Goal: Complete application form

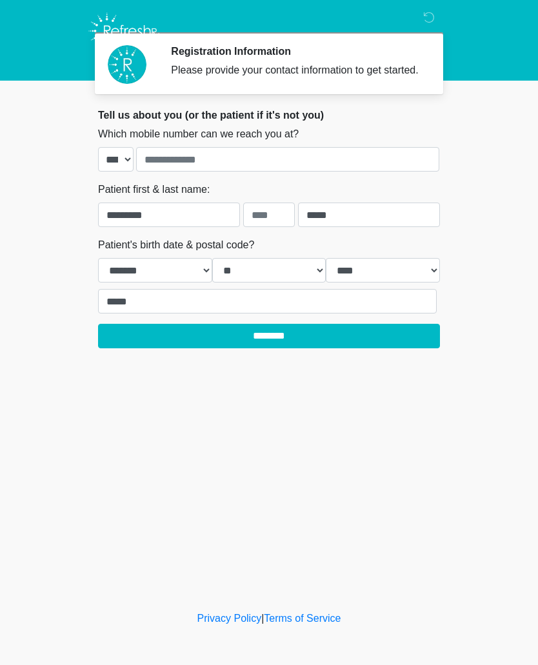
select select "*"
select select "**"
select select "****"
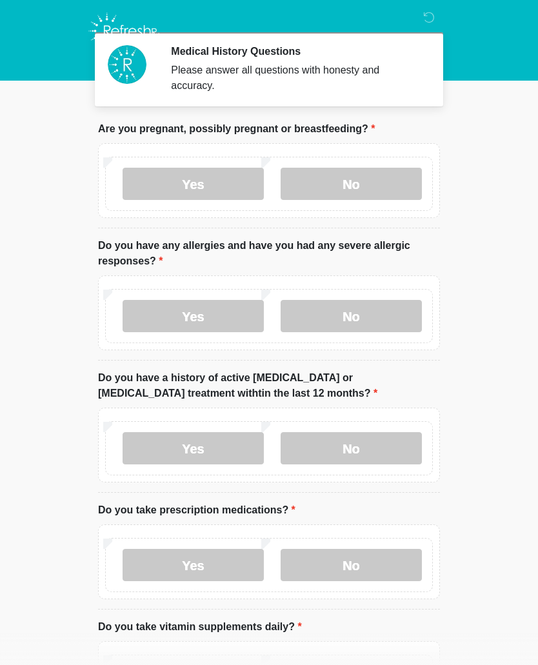
click at [354, 179] on label "No" at bounding box center [351, 184] width 141 height 32
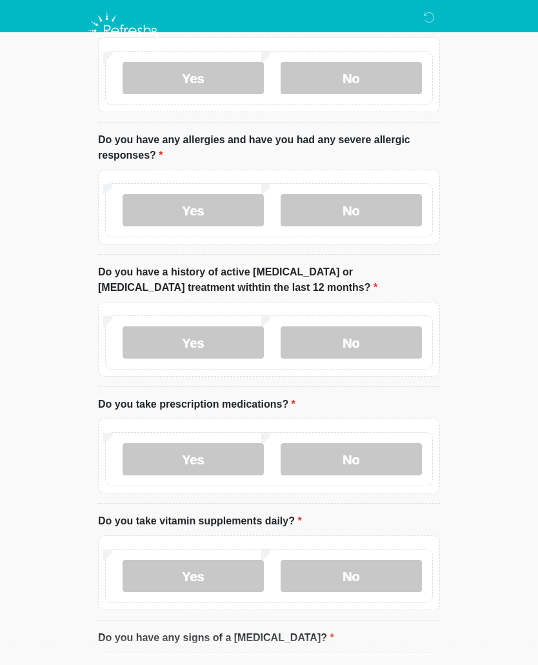
click at [367, 212] on label "No" at bounding box center [351, 211] width 141 height 32
click at [372, 347] on label "No" at bounding box center [351, 342] width 141 height 32
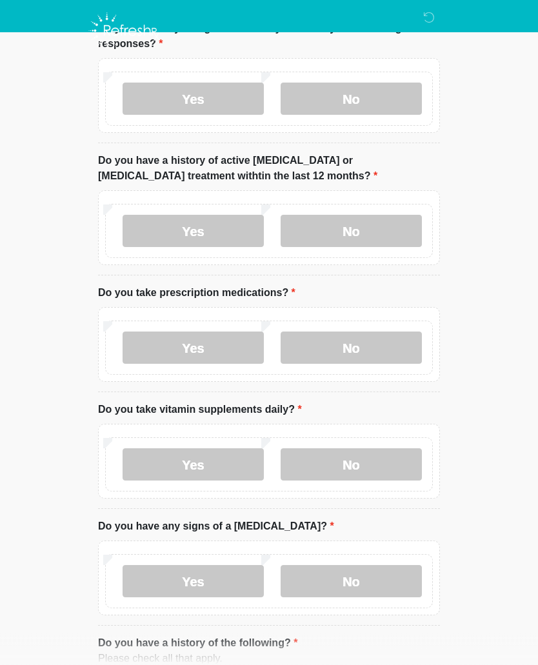
scroll to position [243, 0]
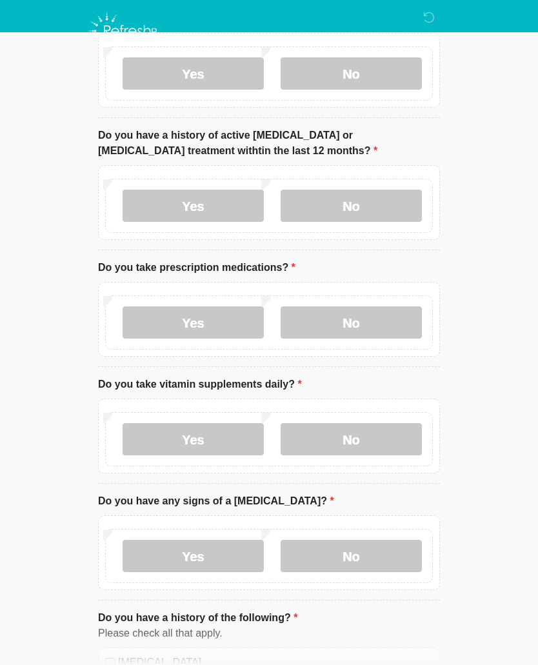
click at [375, 326] on label "No" at bounding box center [351, 322] width 141 height 32
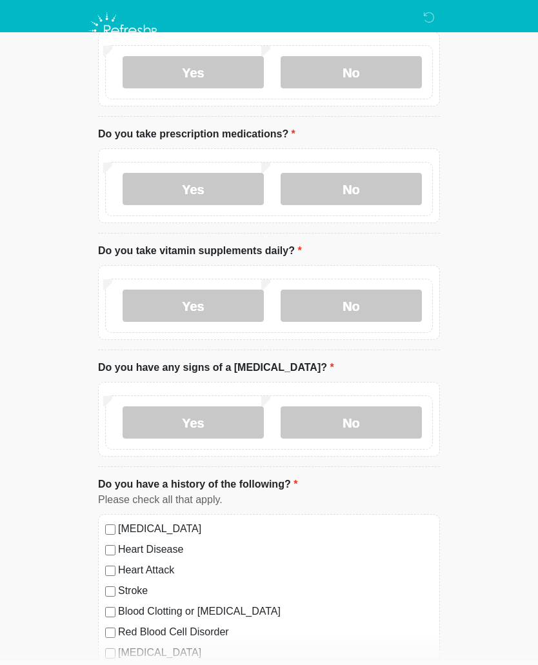
click at [379, 306] on label "No" at bounding box center [351, 306] width 141 height 32
click at [362, 425] on label "No" at bounding box center [351, 422] width 141 height 32
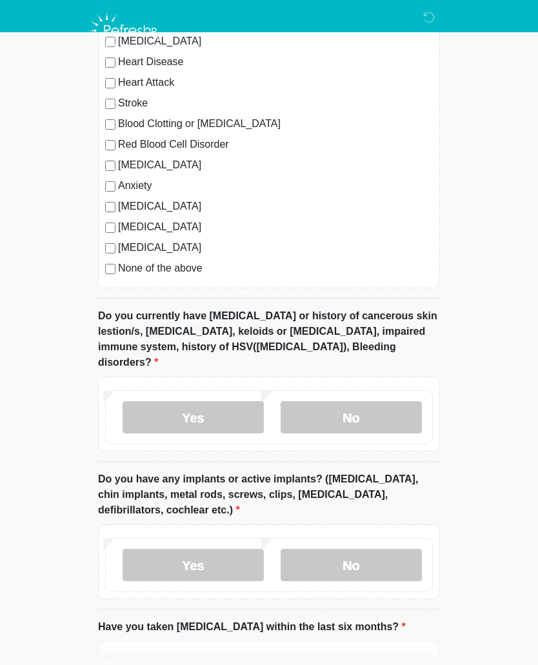
scroll to position [880, 0]
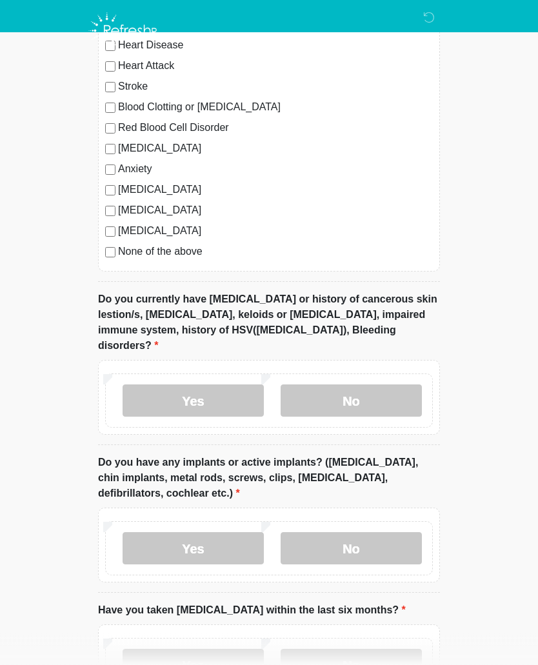
click at [356, 385] on label "No" at bounding box center [351, 401] width 141 height 32
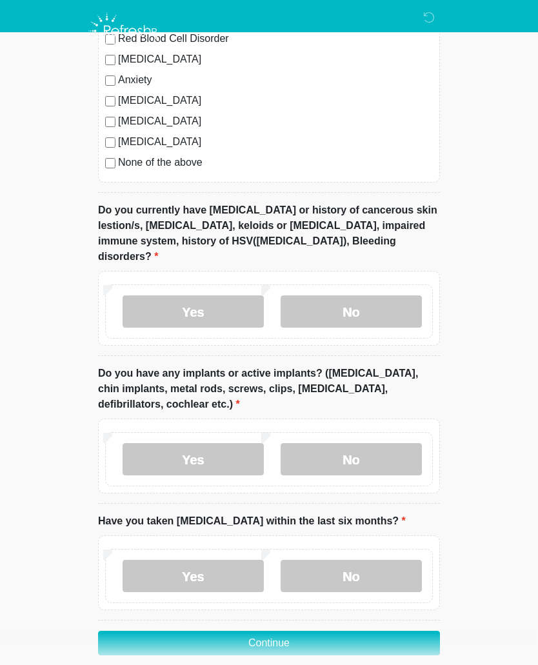
scroll to position [988, 0]
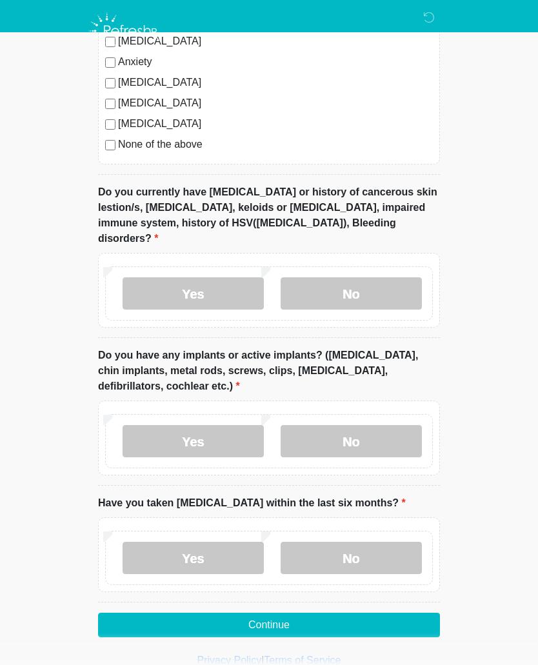
click at [354, 425] on label "No" at bounding box center [351, 441] width 141 height 32
click at [362, 542] on label "No" at bounding box center [351, 558] width 141 height 32
click at [281, 613] on button "Continue" at bounding box center [269, 625] width 342 height 25
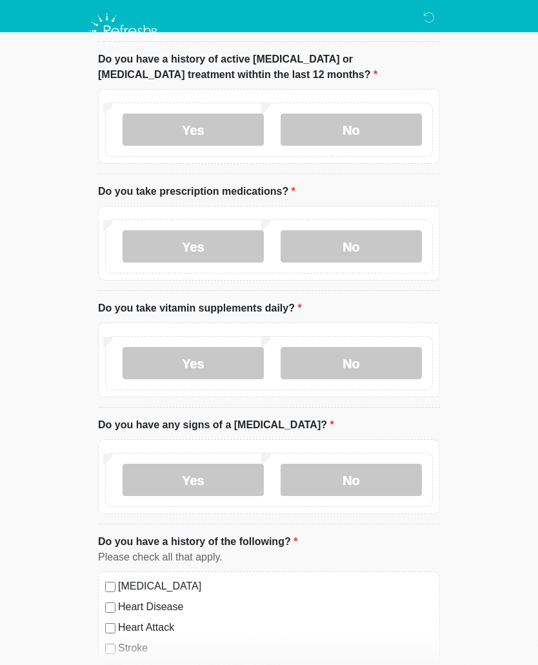
scroll to position [0, 0]
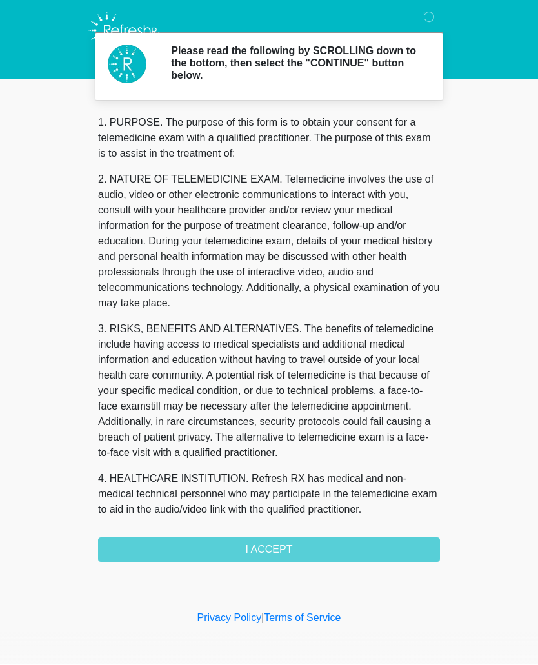
click at [350, 543] on div "1. PURPOSE. The purpose of this form is to obtain your consent for a telemedici…" at bounding box center [269, 338] width 342 height 447
click at [282, 555] on div "1. PURPOSE. The purpose of this form is to obtain your consent for a telemedici…" at bounding box center [269, 338] width 342 height 447
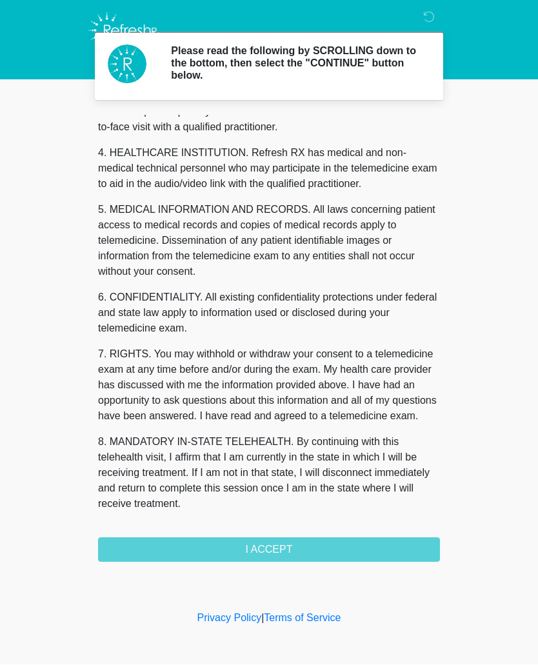
click at [272, 548] on button "I ACCEPT" at bounding box center [269, 550] width 342 height 25
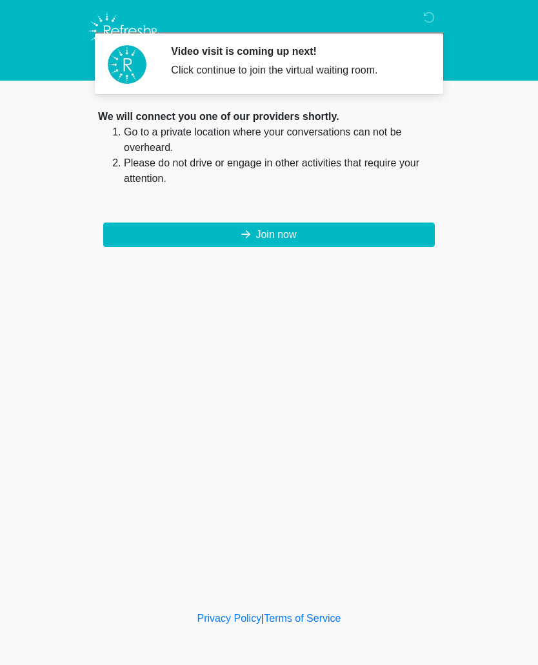
click at [285, 233] on button "Join now" at bounding box center [269, 235] width 332 height 25
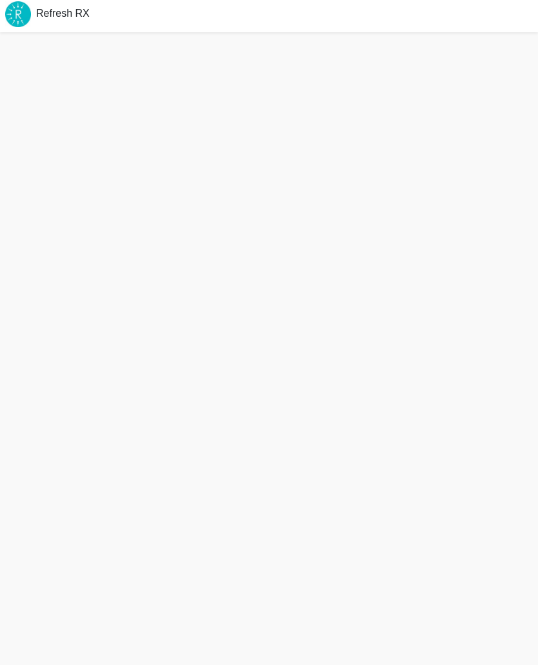
scroll to position [10, 0]
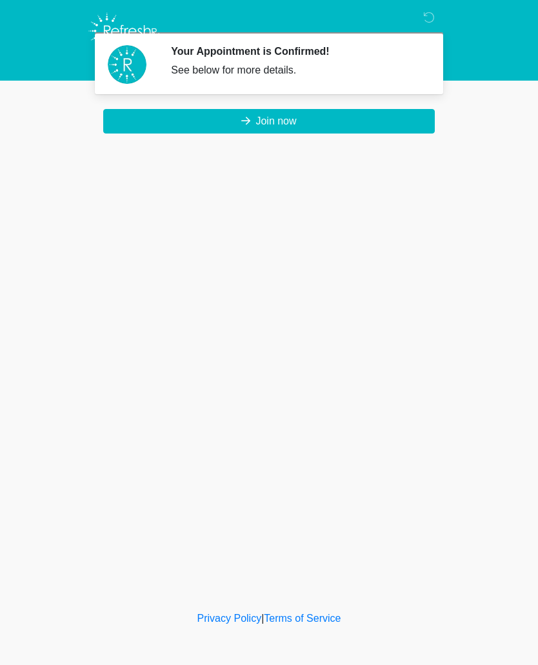
click at [433, 14] on icon at bounding box center [429, 18] width 12 height 12
